Goal: Task Accomplishment & Management: Manage account settings

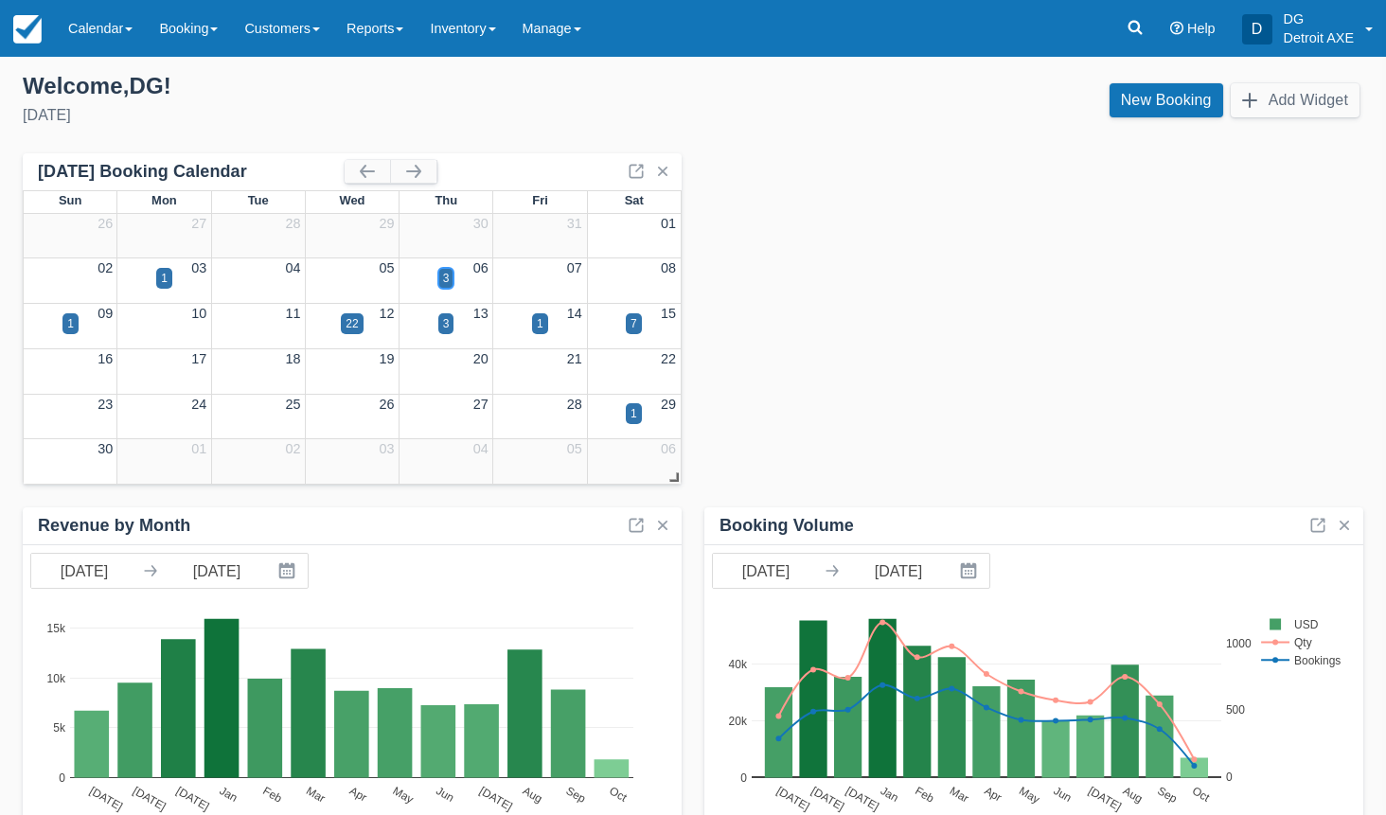
click at [452, 273] on div "3" at bounding box center [446, 278] width 16 height 21
click at [451, 274] on body "Menu Calendar Customer Inventory Month Week Day Booking Daily Manifest Daily Li…" at bounding box center [693, 407] width 1386 height 815
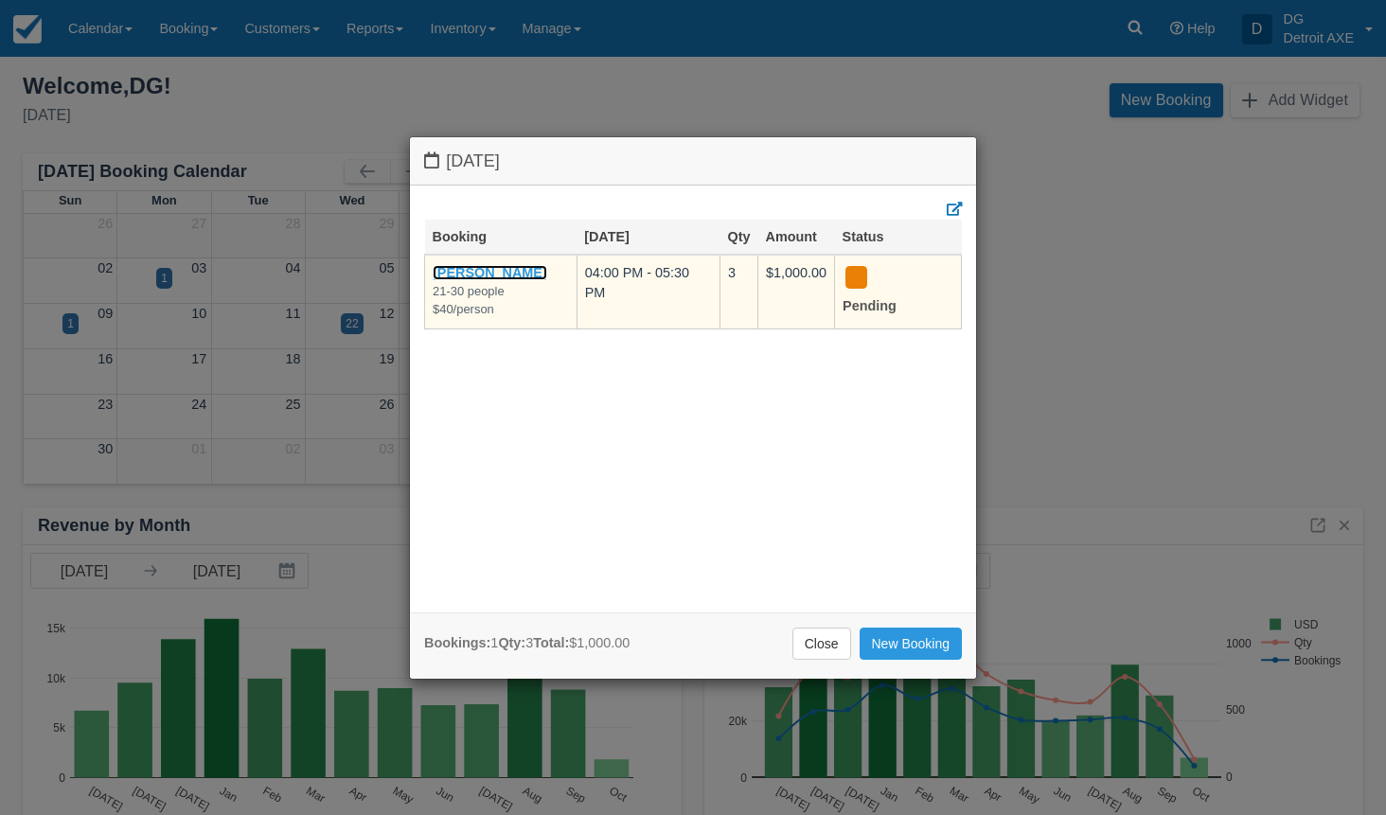
click at [463, 275] on link "[PERSON_NAME]" at bounding box center [490, 272] width 115 height 15
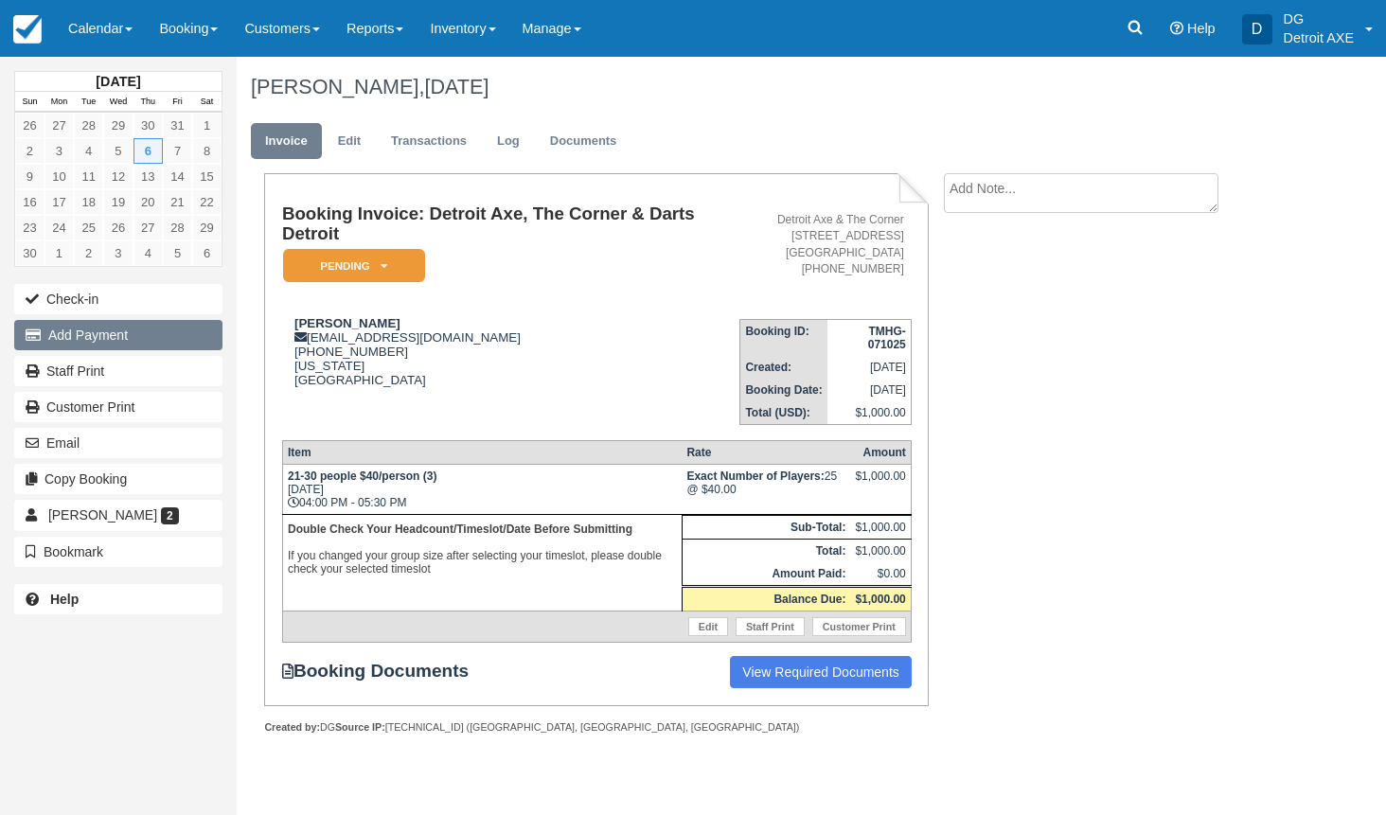
click at [137, 343] on button "Add Payment" at bounding box center [118, 335] width 208 height 30
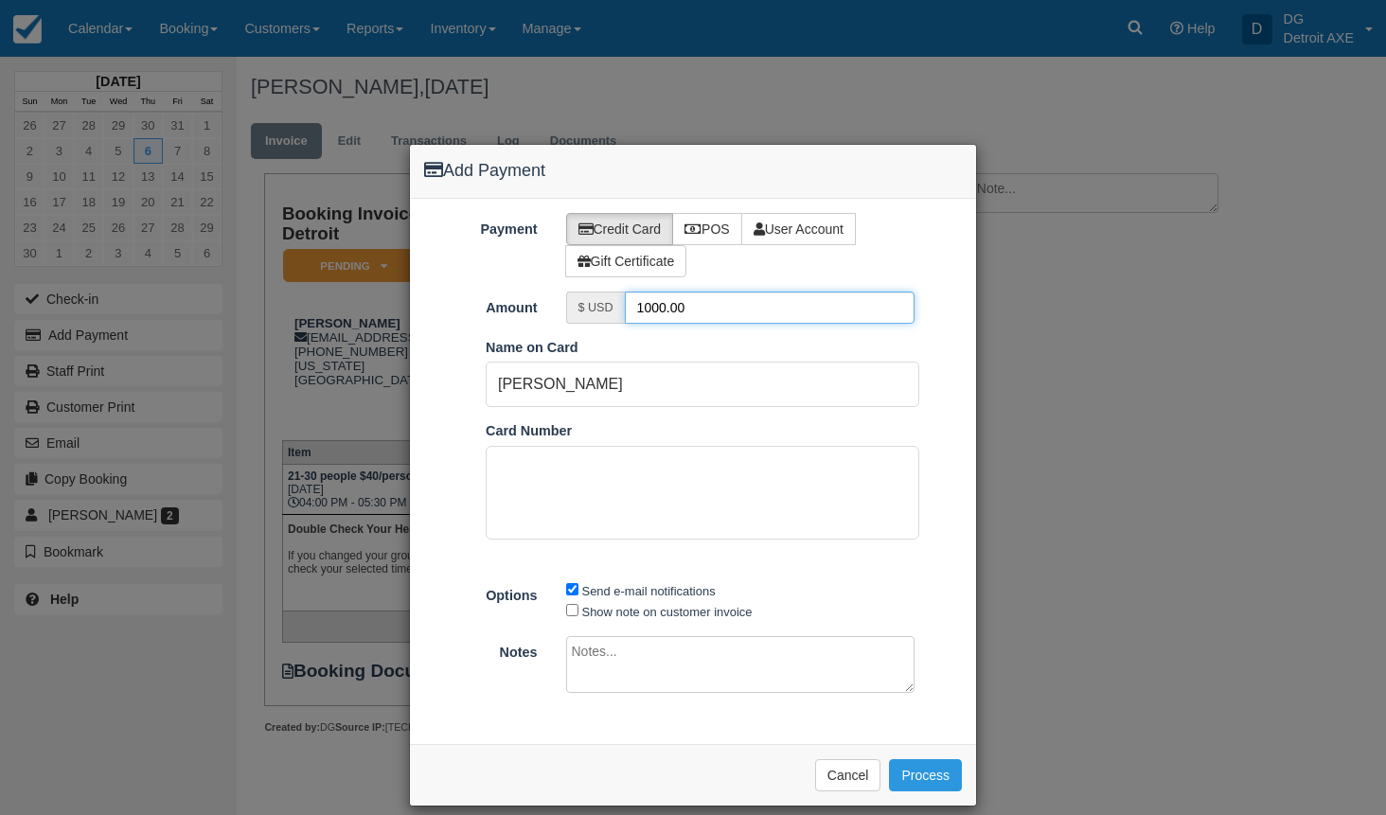
click at [651, 308] on input "1000.00" at bounding box center [770, 308] width 291 height 32
type input "100.00"
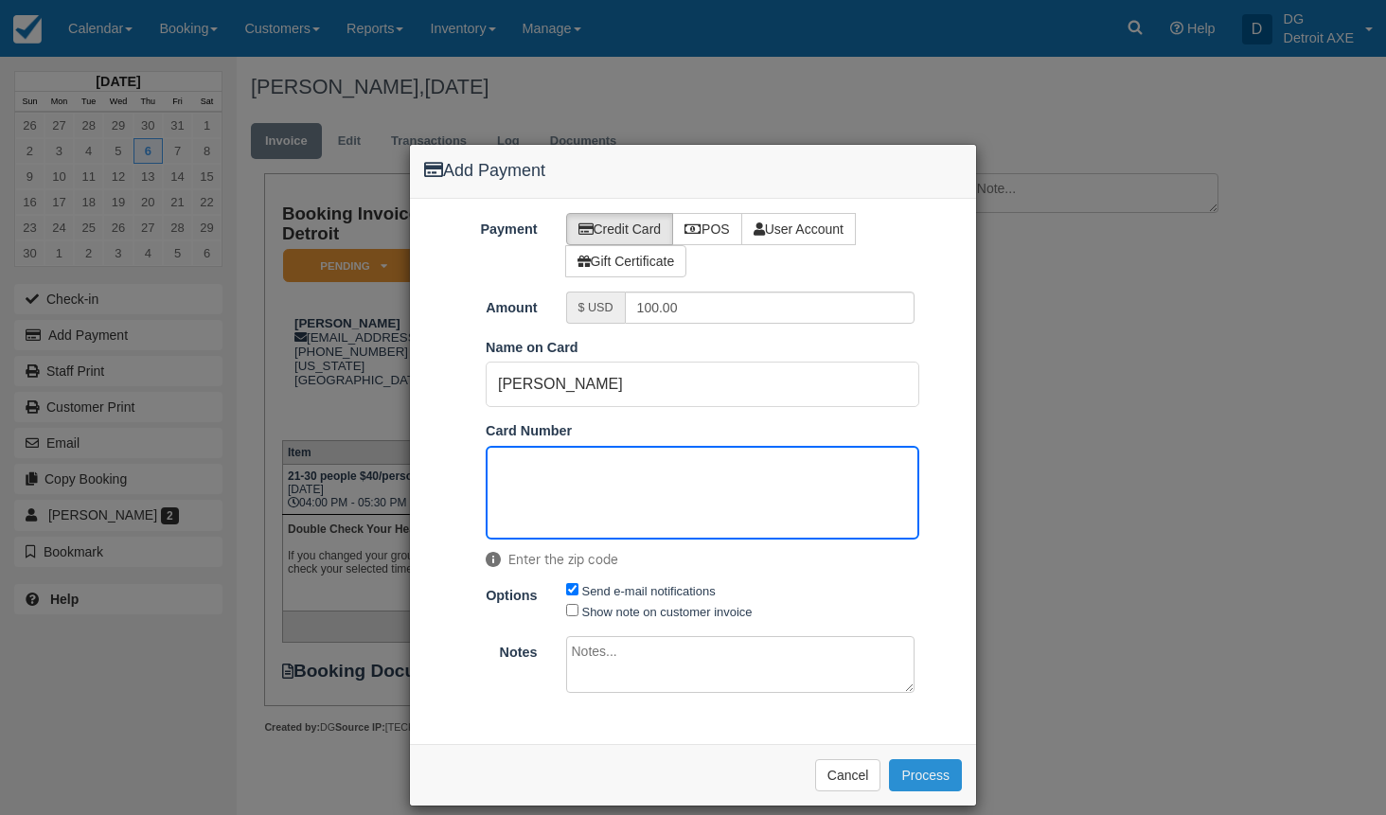
click at [923, 775] on button "Process" at bounding box center [925, 775] width 73 height 32
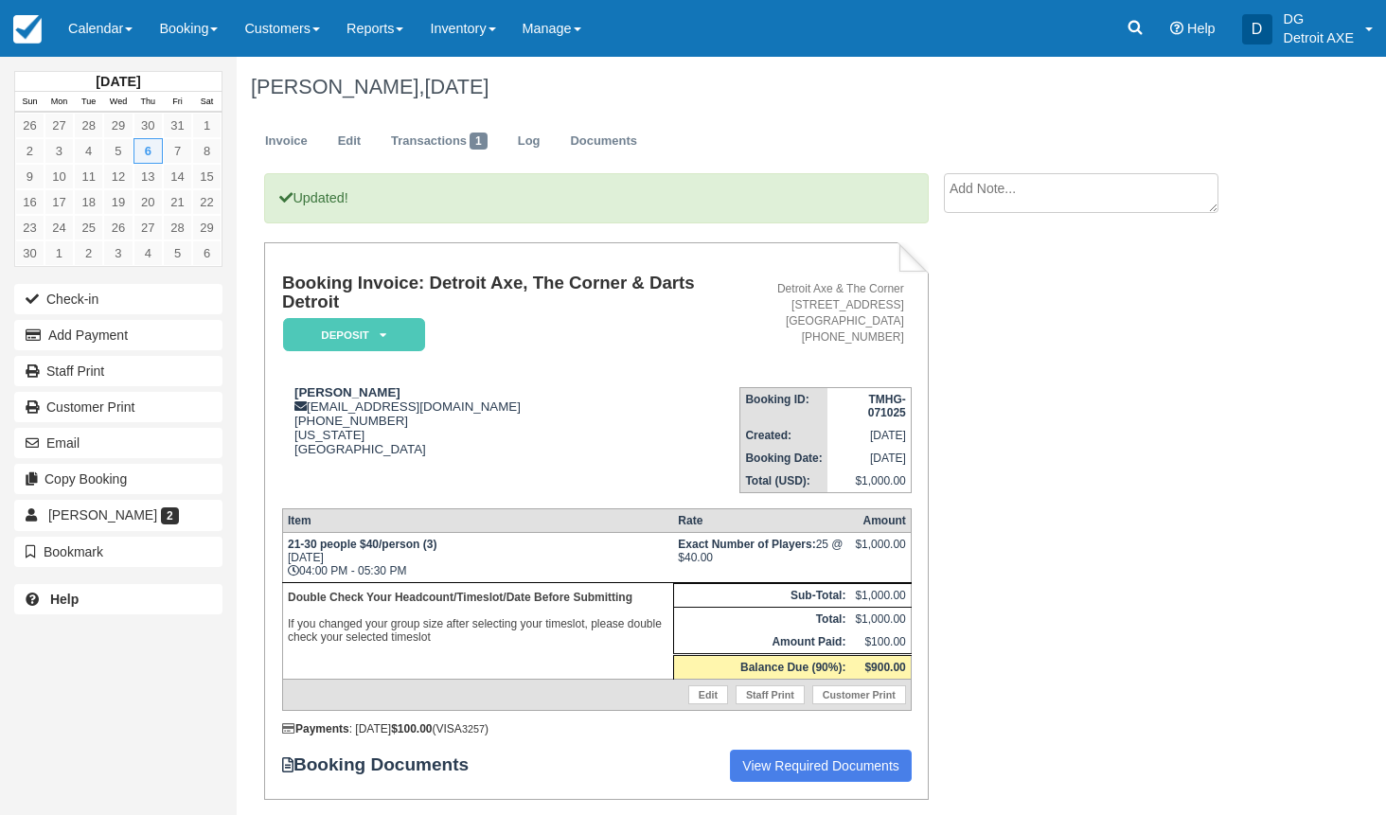
click at [8, 256] on div "November 2025 Sun Mon Tue Wed Thu Fri Sat 26 27 28 29 30 31 1 2 3 4 5 6 7 8 9 1…" at bounding box center [118, 407] width 237 height 815
click at [20, 34] on img at bounding box center [27, 29] width 28 height 28
